Goal: Transaction & Acquisition: Subscribe to service/newsletter

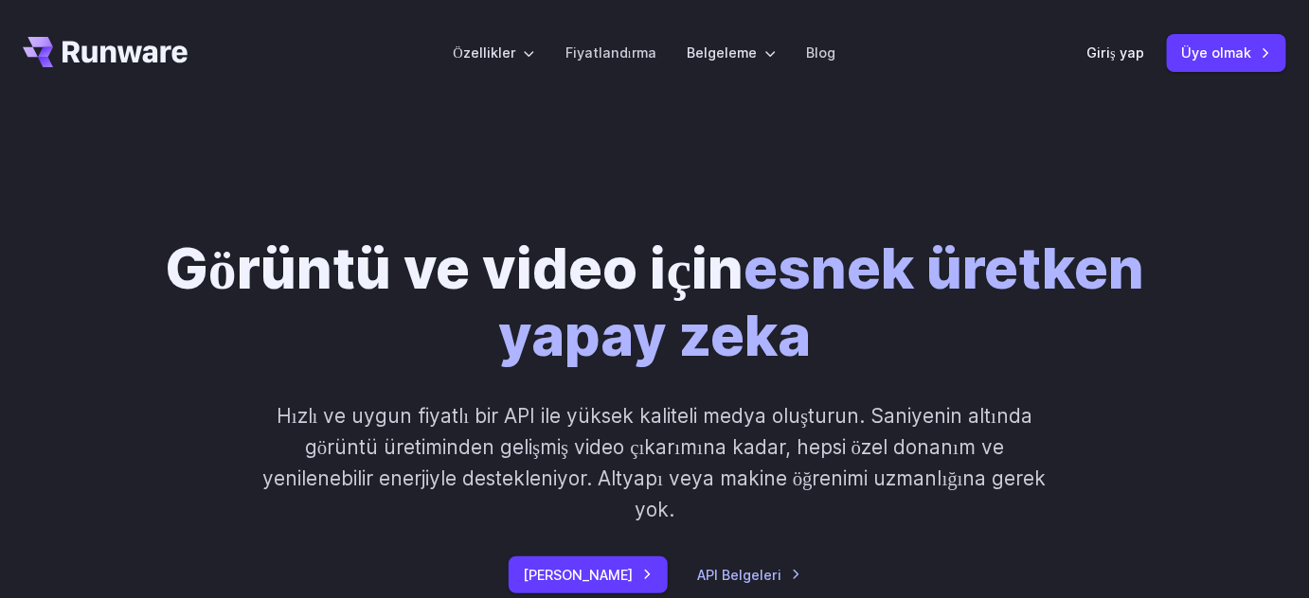
click at [1115, 69] on div "Giriş yap Üye olmak" at bounding box center [1186, 52] width 200 height 37
click at [1086, 61] on font "Giriş yap" at bounding box center [1115, 53] width 58 height 16
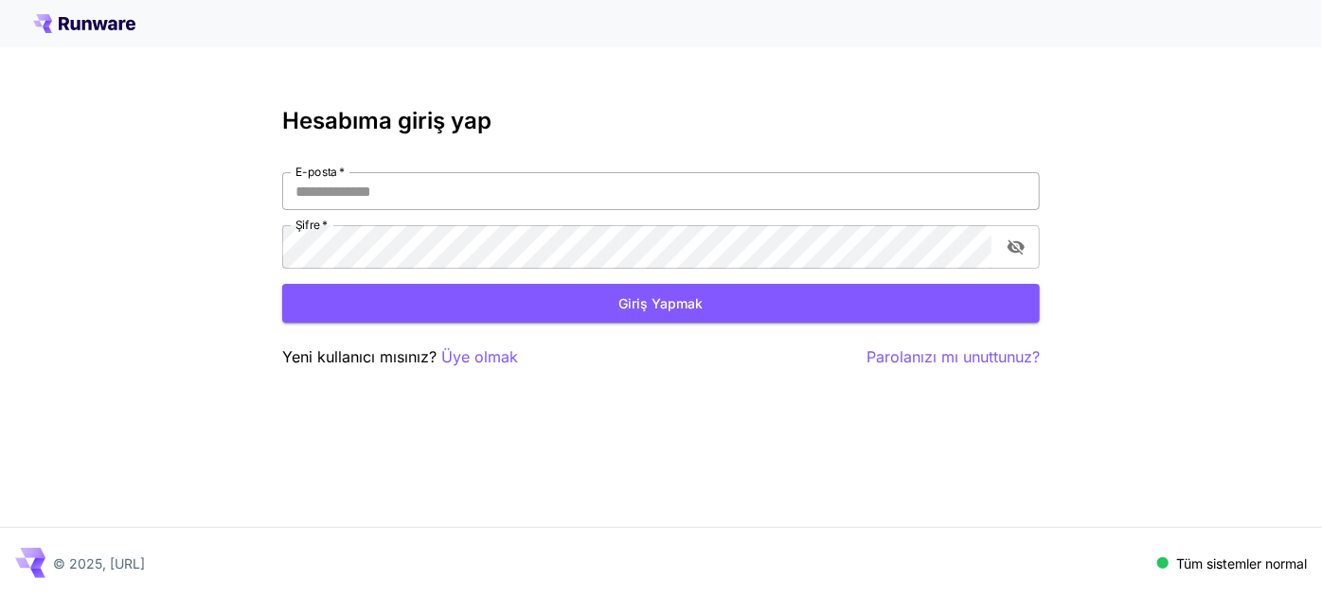
click at [523, 210] on input "E-posta   *" at bounding box center [660, 191] width 757 height 38
click at [509, 366] on font "Üye olmak" at bounding box center [479, 357] width 77 height 19
